Goal: Task Accomplishment & Management: Manage account settings

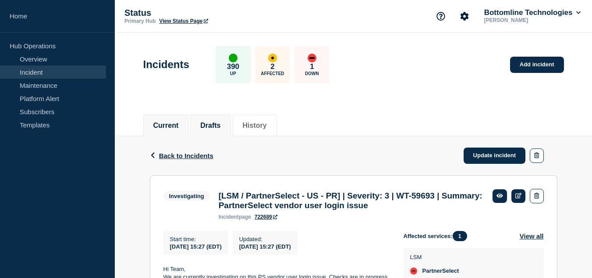
click at [211, 124] on button "Drafts" at bounding box center [210, 125] width 20 height 8
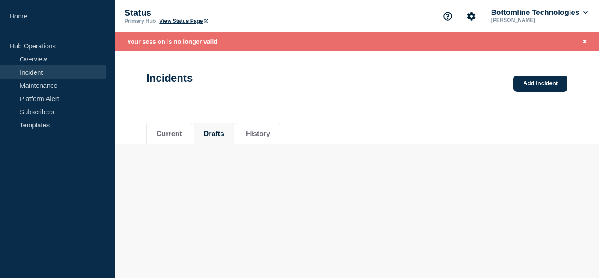
click at [264, 119] on div "Current Drafts History" at bounding box center [356, 129] width 421 height 30
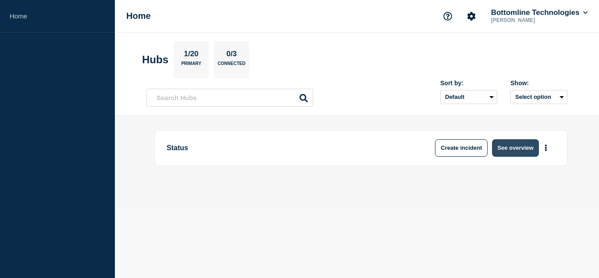
click at [518, 142] on button "See overview" at bounding box center [515, 148] width 46 height 18
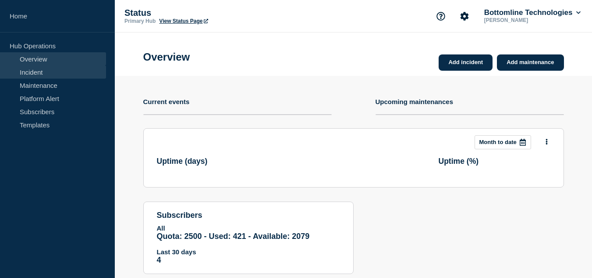
click at [48, 74] on link "Incident" at bounding box center [53, 71] width 106 height 13
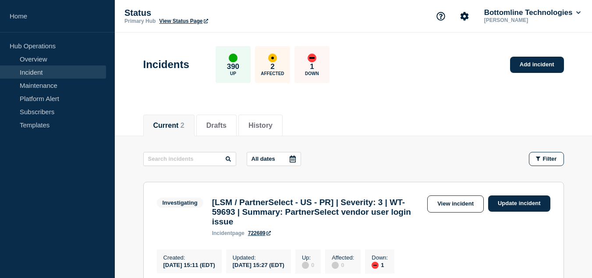
click at [372, 114] on div "Current 2 Drafts History" at bounding box center [353, 121] width 421 height 30
click at [396, 135] on div "Current 2 Drafts History" at bounding box center [353, 121] width 421 height 30
click at [392, 108] on div "Current 2 Drafts History" at bounding box center [353, 121] width 421 height 30
click at [226, 128] on button "Drafts" at bounding box center [217, 125] width 20 height 8
click at [260, 125] on button "History" at bounding box center [261, 125] width 24 height 8
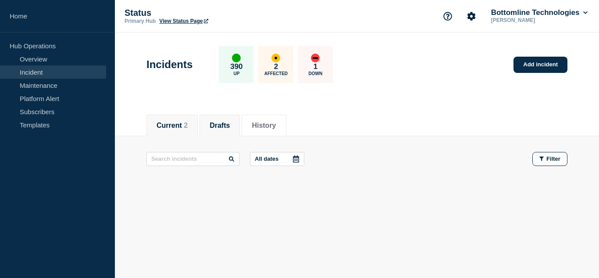
click at [151, 125] on li "Current 2" at bounding box center [171, 124] width 51 height 21
